Goal: Task Accomplishment & Management: Use online tool/utility

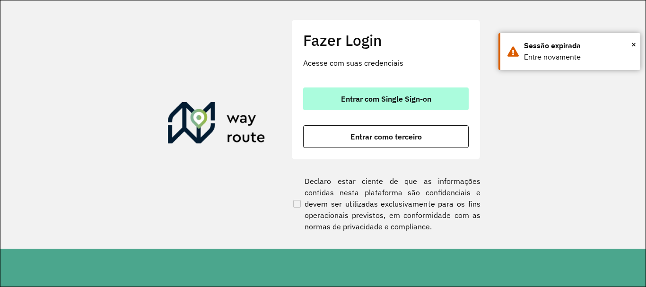
click at [376, 96] on span "Entrar com Single Sign-on" at bounding box center [386, 99] width 90 height 8
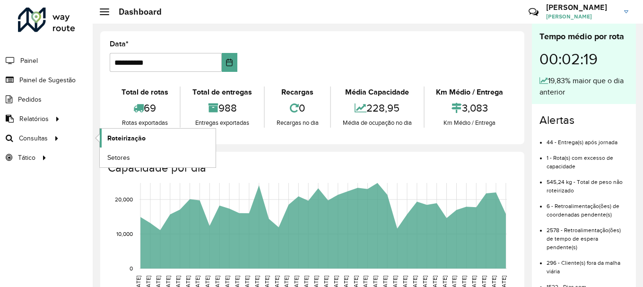
click at [159, 136] on link "Roteirização" at bounding box center [158, 138] width 116 height 19
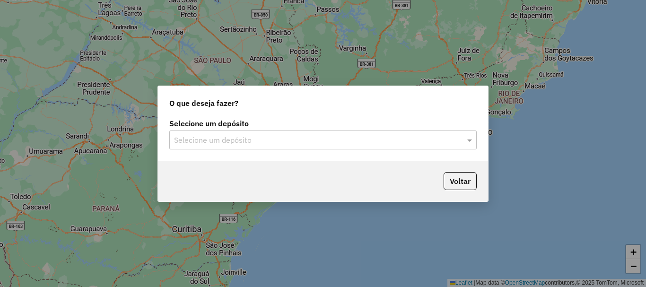
click at [287, 147] on div "Selecione um depósito" at bounding box center [322, 140] width 307 height 19
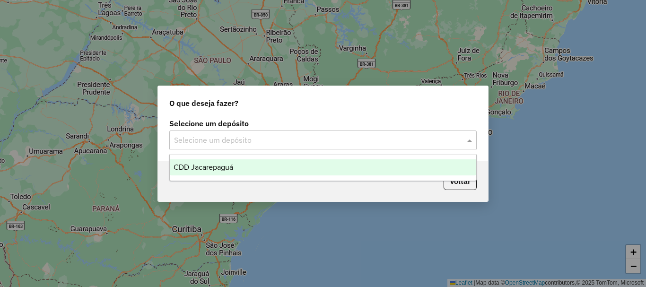
click at [203, 171] on div "CDD Jacarepaguá" at bounding box center [323, 167] width 306 height 16
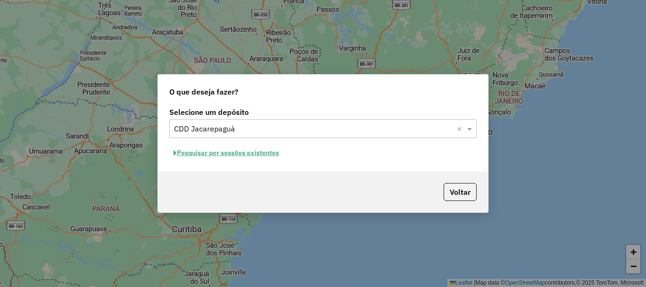
click at [253, 152] on button "Pesquisar por sessões existentes" at bounding box center [226, 153] width 114 height 15
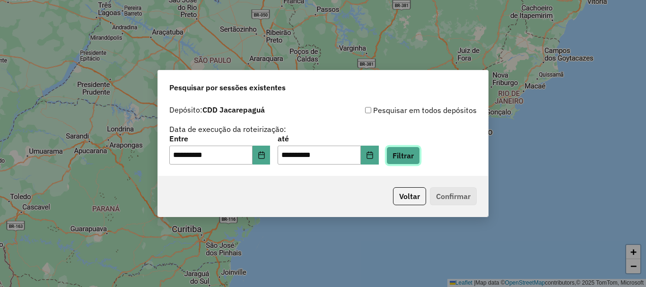
click at [420, 162] on button "Filtrar" at bounding box center [403, 156] width 34 height 18
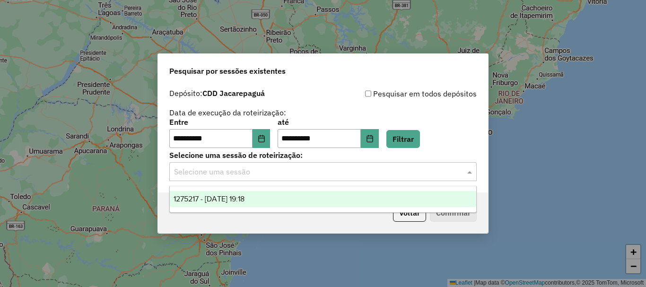
click at [245, 166] on input "text" at bounding box center [313, 171] width 279 height 11
click at [233, 195] on span "1275217 - 13/09/2025 19:18" at bounding box center [209, 199] width 71 height 8
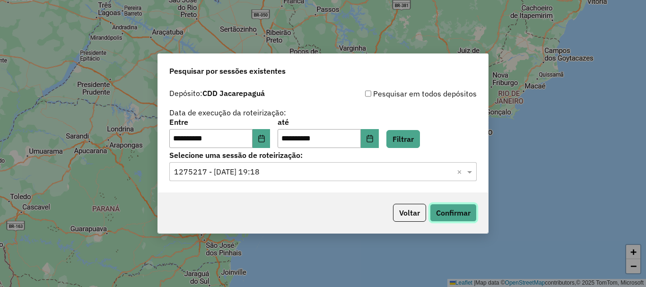
click at [458, 211] on button "Confirmar" at bounding box center [453, 213] width 47 height 18
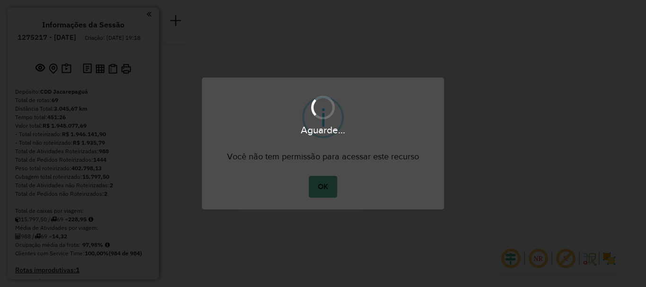
drag, startPoint x: 477, startPoint y: 33, endPoint x: 324, endPoint y: 188, distance: 218.1
click at [323, 189] on button "OK" at bounding box center [323, 187] width 28 height 22
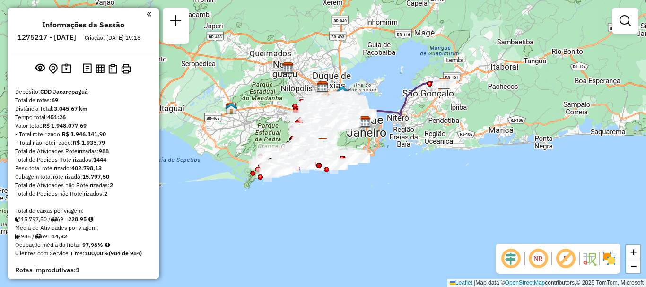
scroll to position [2723, 0]
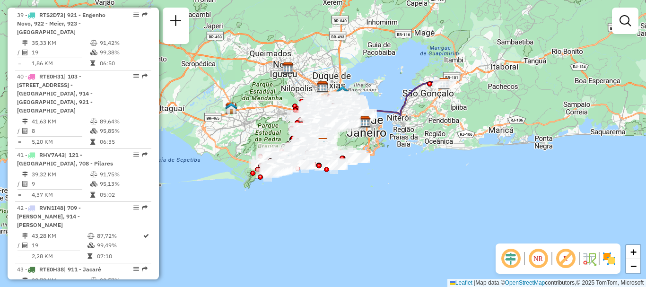
select select "**********"
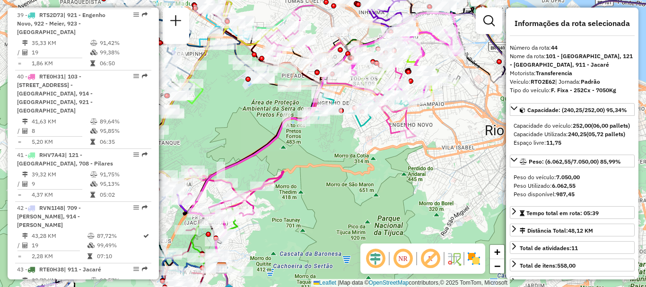
scroll to position [3859, 0]
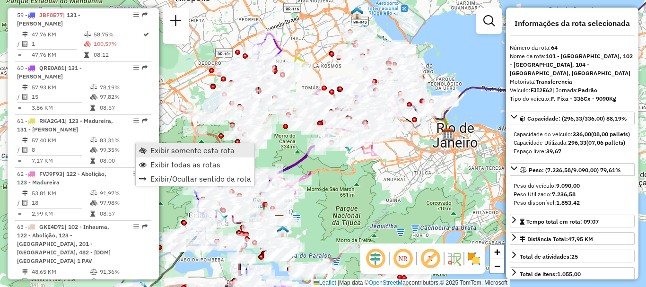
click at [164, 147] on span "Exibir somente esta rota" at bounding box center [192, 151] width 84 height 8
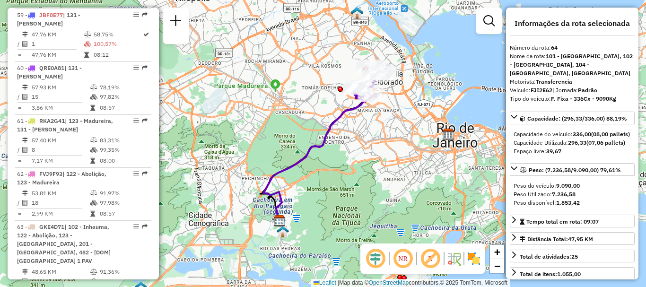
drag, startPoint x: 340, startPoint y: 105, endPoint x: 300, endPoint y: 138, distance: 52.1
click at [300, 138] on div "Janela de atendimento Grade de atendimento Capacidade Transportadoras Veículos …" at bounding box center [323, 143] width 646 height 287
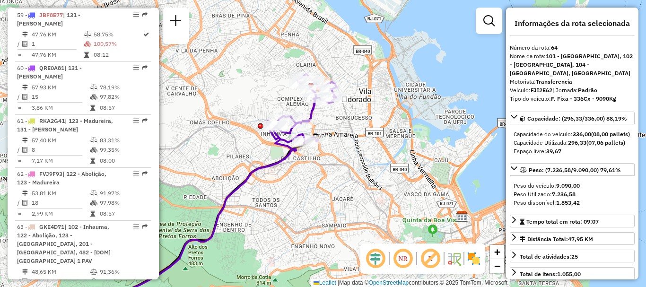
scroll to position [2873, 0]
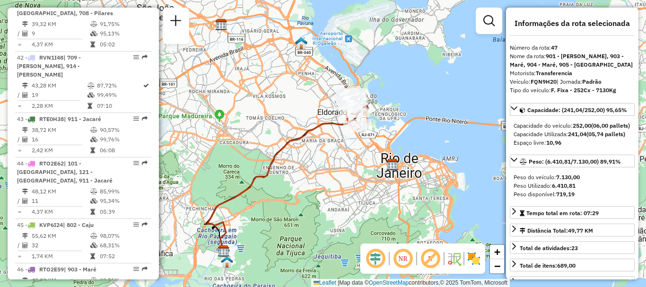
drag, startPoint x: 349, startPoint y: 80, endPoint x: 306, endPoint y: 113, distance: 53.4
click at [306, 113] on div "Janela de atendimento Grade de atendimento Capacidade Transportadoras Veículos …" at bounding box center [323, 143] width 646 height 287
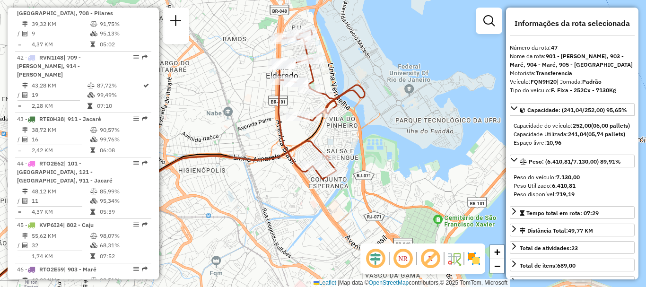
scroll to position [3155, 0]
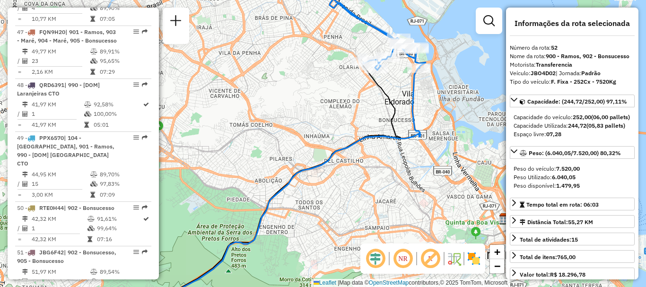
drag, startPoint x: 394, startPoint y: 67, endPoint x: 339, endPoint y: 116, distance: 74.0
click at [339, 116] on div "Janela de atendimento Grade de atendimento Capacidade Transportadoras Veículos …" at bounding box center [323, 143] width 646 height 287
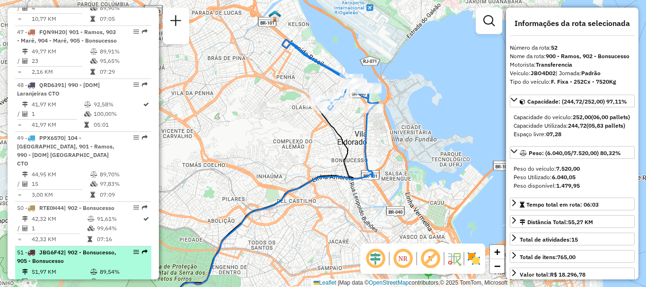
click at [77, 249] on span "| 902 - Bonsucesso, 905 - Bonsucesso" at bounding box center [66, 257] width 99 height 16
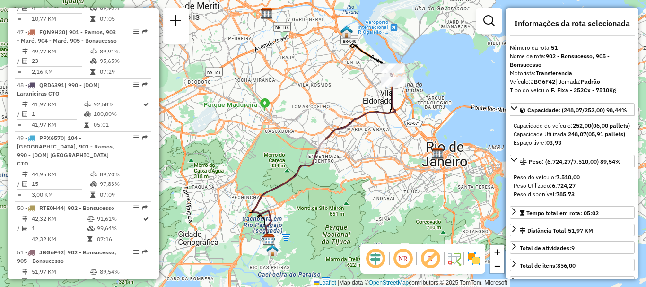
drag, startPoint x: 372, startPoint y: 91, endPoint x: 342, endPoint y: 130, distance: 48.9
click at [342, 130] on div "Janela de atendimento Grade de atendimento Capacidade Transportadoras Veículos …" at bounding box center [323, 143] width 646 height 287
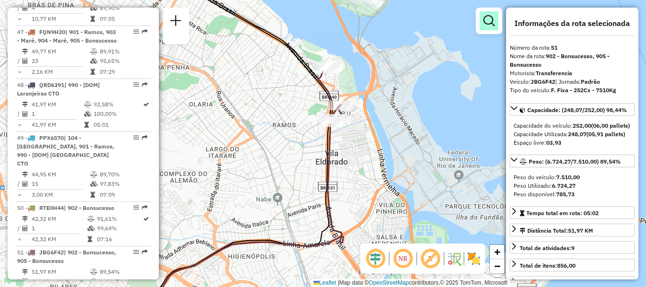
scroll to position [2873, 0]
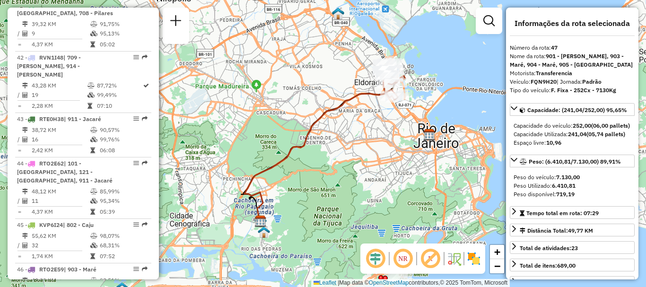
drag, startPoint x: 366, startPoint y: 73, endPoint x: 348, endPoint y: 132, distance: 61.7
click at [348, 132] on div "Janela de atendimento Grade de atendimento Capacidade Transportadoras Veículos …" at bounding box center [323, 143] width 646 height 287
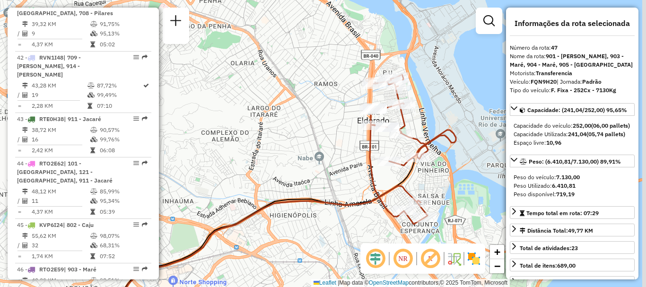
drag, startPoint x: 365, startPoint y: 134, endPoint x: 315, endPoint y: 121, distance: 51.9
click at [315, 121] on div "Janela de atendimento Grade de atendimento Capacidade Transportadoras Veículos …" at bounding box center [323, 143] width 646 height 287
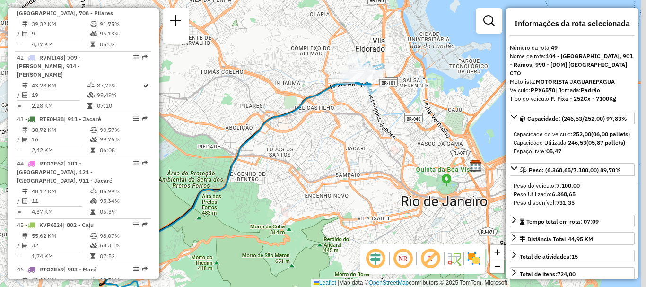
drag, startPoint x: 430, startPoint y: 51, endPoint x: 334, endPoint y: 121, distance: 118.9
click at [334, 121] on div "Janela de atendimento Grade de atendimento Capacidade Transportadoras Veículos …" at bounding box center [323, 143] width 646 height 287
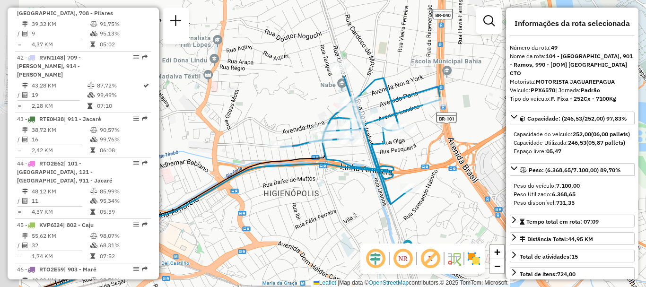
drag, startPoint x: 329, startPoint y: 86, endPoint x: 365, endPoint y: 191, distance: 110.8
click at [365, 191] on div "Janela de atendimento Grade de atendimento Capacidade Transportadoras Veículos …" at bounding box center [323, 143] width 646 height 287
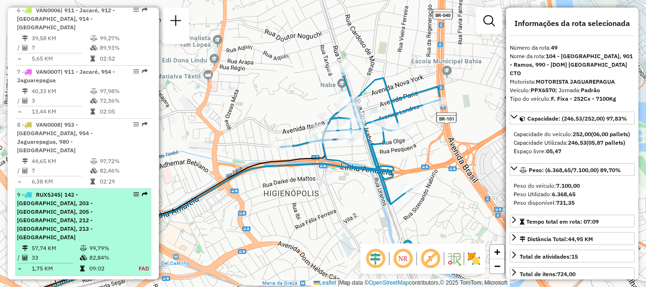
click at [70, 191] on div "9 - RUX5J45 | 142 - [GEOGRAPHIC_DATA], 203 - [GEOGRAPHIC_DATA], 205 - [GEOGRAPH…" at bounding box center [67, 216] width 100 height 51
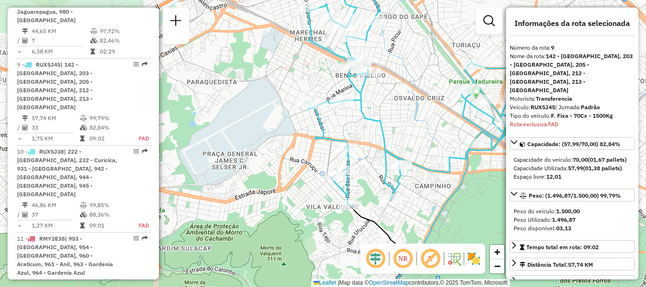
scroll to position [3622, 0]
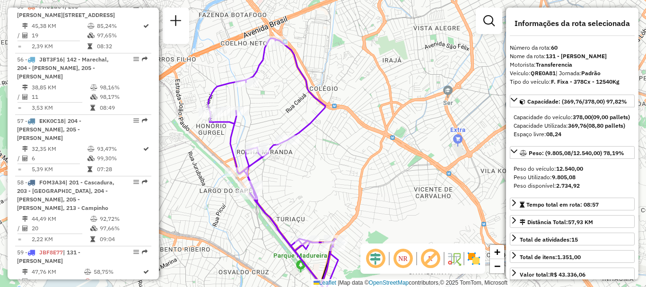
drag, startPoint x: 249, startPoint y: 124, endPoint x: 287, endPoint y: 117, distance: 38.0
click at [287, 117] on div "Janela de atendimento Grade de atendimento Capacidade Transportadoras Veículos …" at bounding box center [323, 143] width 646 height 287
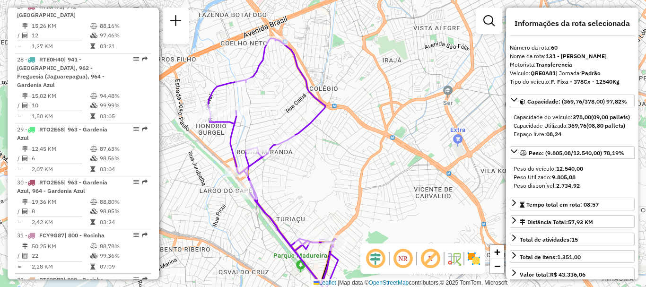
scroll to position [2433, 0]
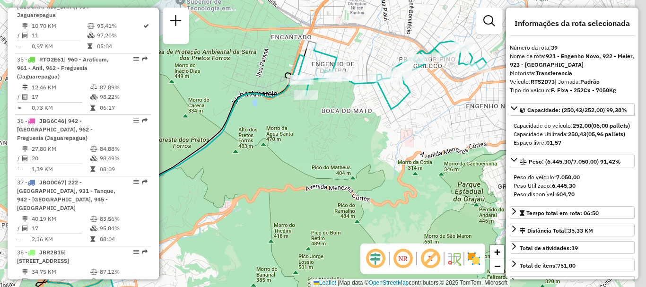
drag, startPoint x: 378, startPoint y: 54, endPoint x: 341, endPoint y: 60, distance: 37.3
click at [341, 60] on icon at bounding box center [392, 75] width 187 height 68
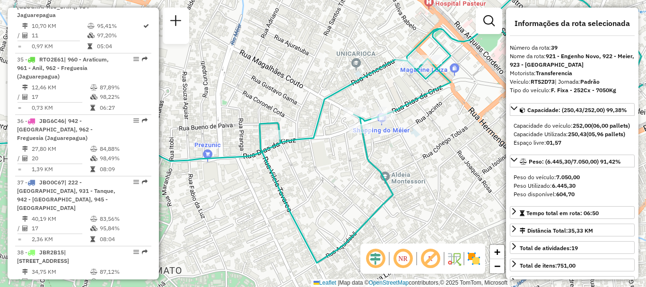
drag, startPoint x: 393, startPoint y: 67, endPoint x: 325, endPoint y: 91, distance: 71.7
click at [325, 91] on div "Janela de atendimento Grade de atendimento Capacidade Transportadoras Veículos …" at bounding box center [323, 143] width 646 height 287
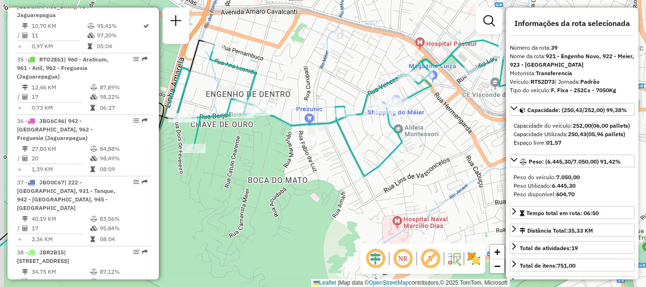
drag, startPoint x: 326, startPoint y: 88, endPoint x: 386, endPoint y: 86, distance: 60.1
click at [386, 86] on icon at bounding box center [367, 108] width 374 height 136
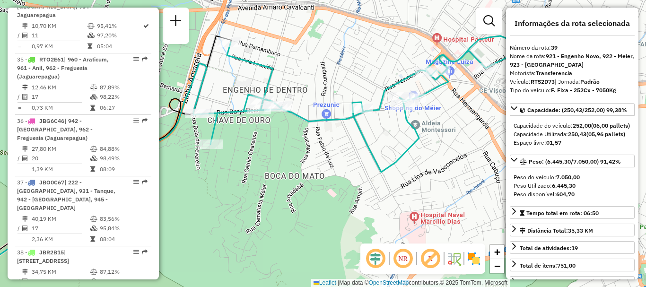
scroll to position [3675, 0]
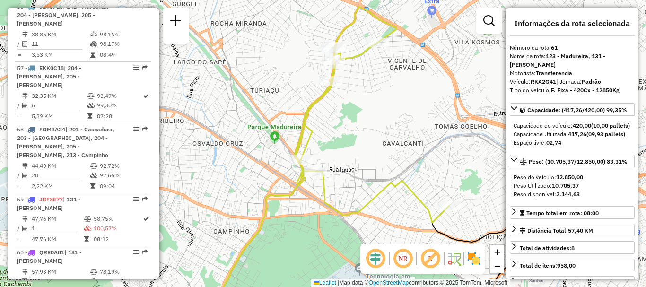
drag, startPoint x: 320, startPoint y: 86, endPoint x: 324, endPoint y: 112, distance: 26.4
click at [324, 112] on div "Janela de atendimento Grade de atendimento Capacidade Transportadoras Veículos …" at bounding box center [323, 143] width 646 height 287
click at [461, 82] on div "Janela de atendimento Grade de atendimento Capacidade Transportadoras Veículos …" at bounding box center [323, 143] width 646 height 287
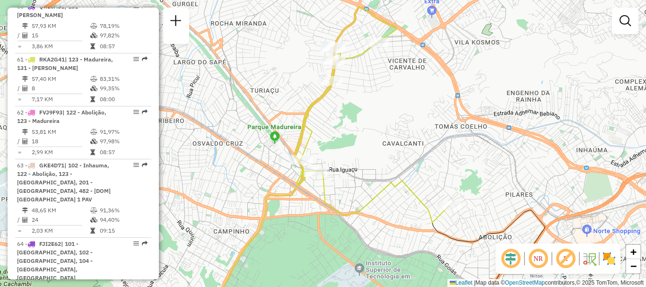
scroll to position [3384, 0]
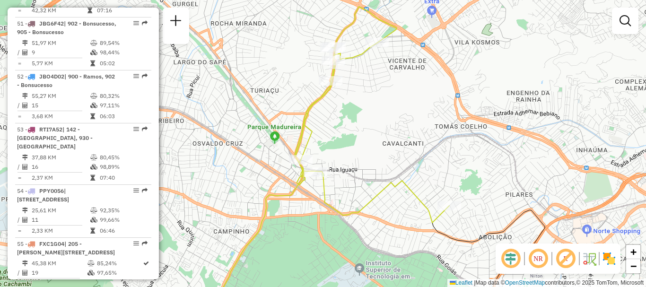
select select "**********"
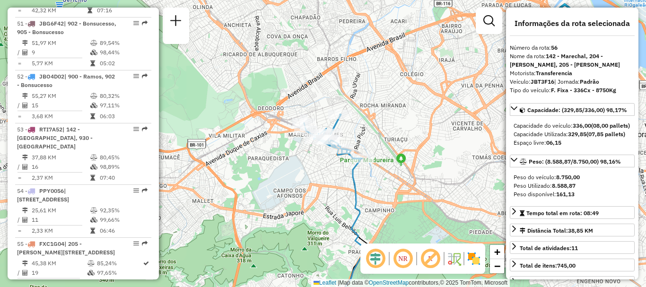
scroll to position [3208, 0]
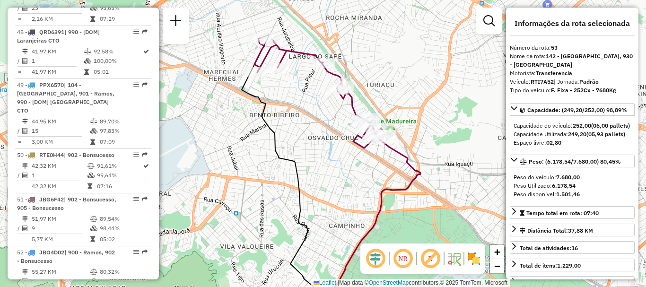
scroll to position [3736, 0]
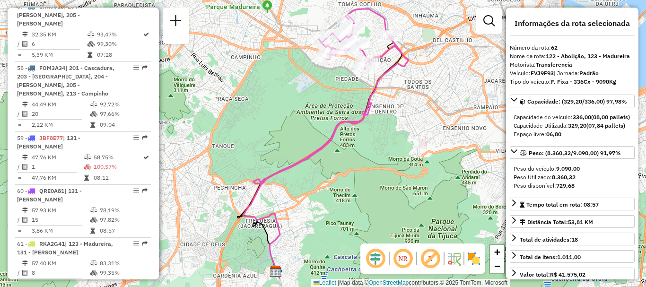
scroll to position [3499, 0]
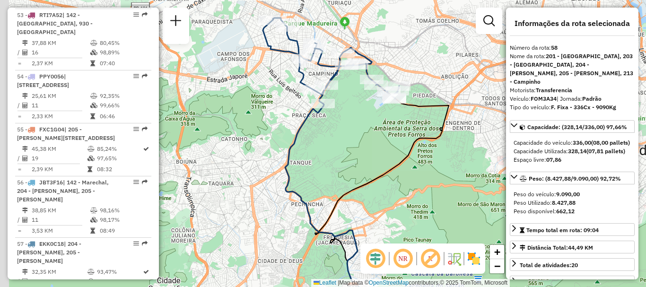
drag, startPoint x: 356, startPoint y: 44, endPoint x: 390, endPoint y: 57, distance: 36.7
click at [390, 57] on div "Janela de atendimento Grade de atendimento Capacidade Transportadoras Veículos …" at bounding box center [323, 143] width 646 height 287
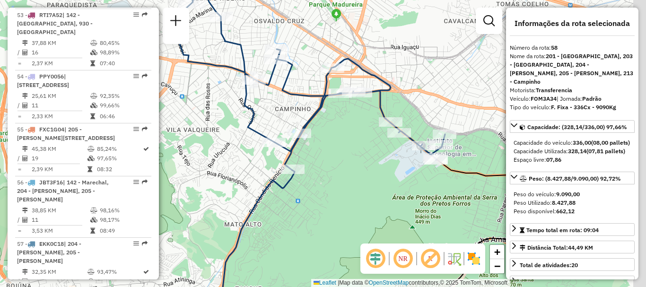
drag, startPoint x: 444, startPoint y: 139, endPoint x: 358, endPoint y: 134, distance: 86.7
click at [387, 134] on div at bounding box center [399, 132] width 24 height 9
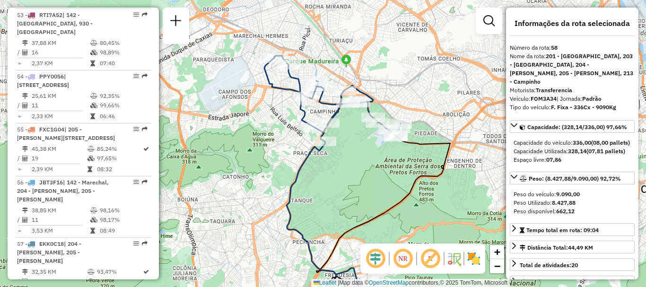
click at [618, 216] on div "Peso disponível: 662,12" at bounding box center [572, 211] width 117 height 9
click at [359, 155] on div "Janela de atendimento Grade de atendimento Capacidade Transportadoras Veículos …" at bounding box center [323, 143] width 646 height 287
